Goal: Transaction & Acquisition: Purchase product/service

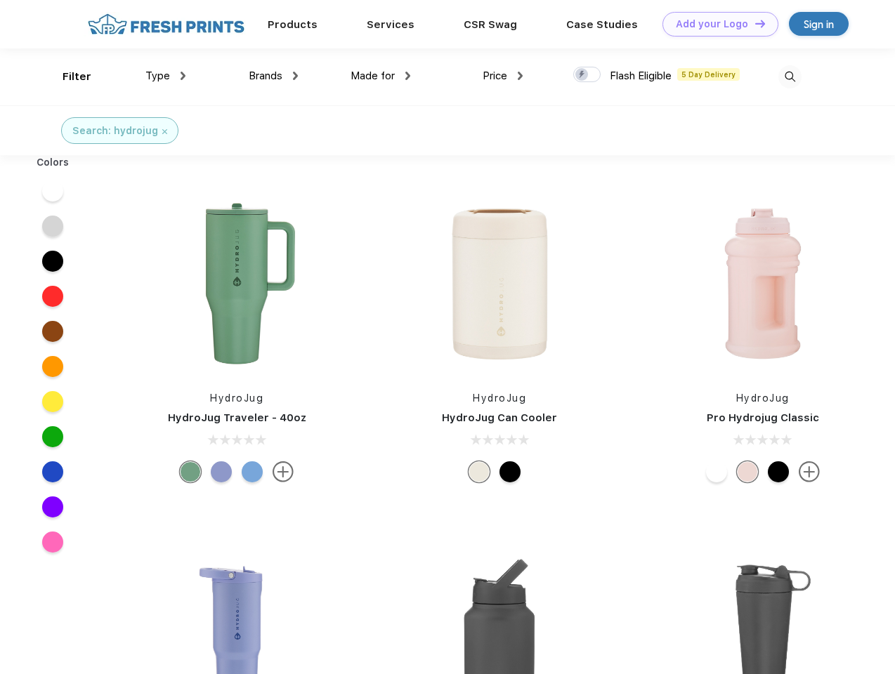
click at [715, 24] on link "Add your Logo Design Tool" at bounding box center [721, 24] width 116 height 25
click at [0, 0] on div "Design Tool" at bounding box center [0, 0] width 0 height 0
click at [754, 23] on link "Add your Logo Design Tool" at bounding box center [721, 24] width 116 height 25
click at [67, 77] on div "Filter" at bounding box center [77, 77] width 29 height 16
click at [166, 76] on span "Type" at bounding box center [157, 76] width 25 height 13
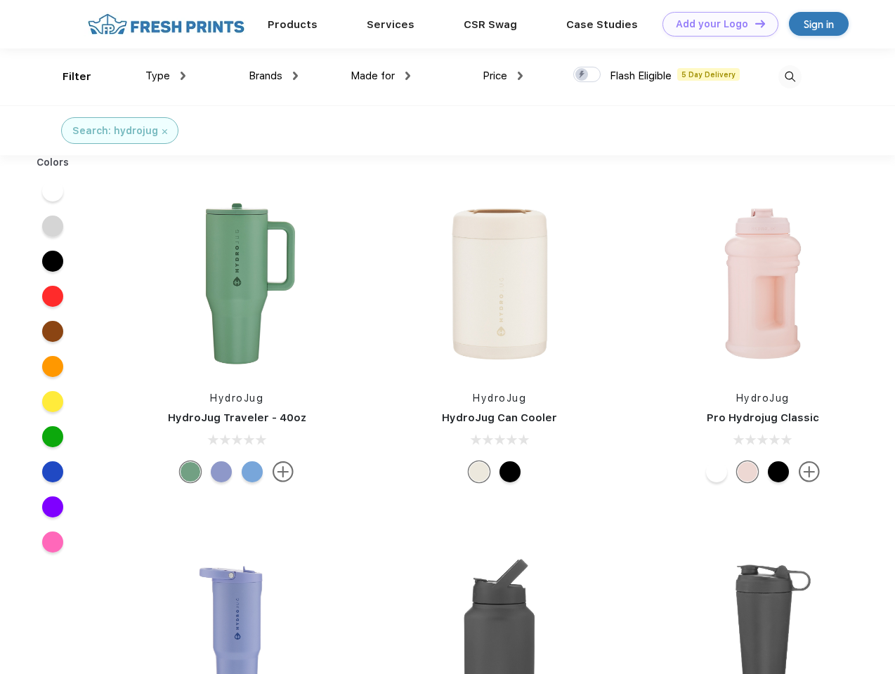
click at [273, 76] on span "Brands" at bounding box center [266, 76] width 34 height 13
click at [381, 76] on span "Made for" at bounding box center [373, 76] width 44 height 13
click at [503, 76] on span "Price" at bounding box center [495, 76] width 25 height 13
click at [587, 75] on div at bounding box center [586, 74] width 27 height 15
click at [582, 75] on input "checkbox" at bounding box center [577, 70] width 9 height 9
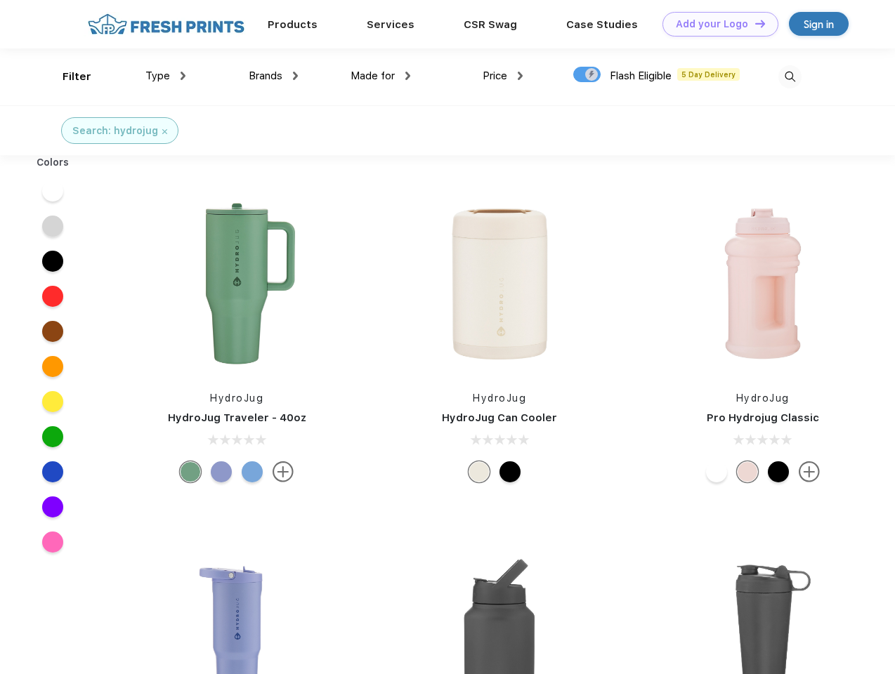
click at [790, 77] on img at bounding box center [789, 76] width 23 height 23
